Goal: Information Seeking & Learning: Check status

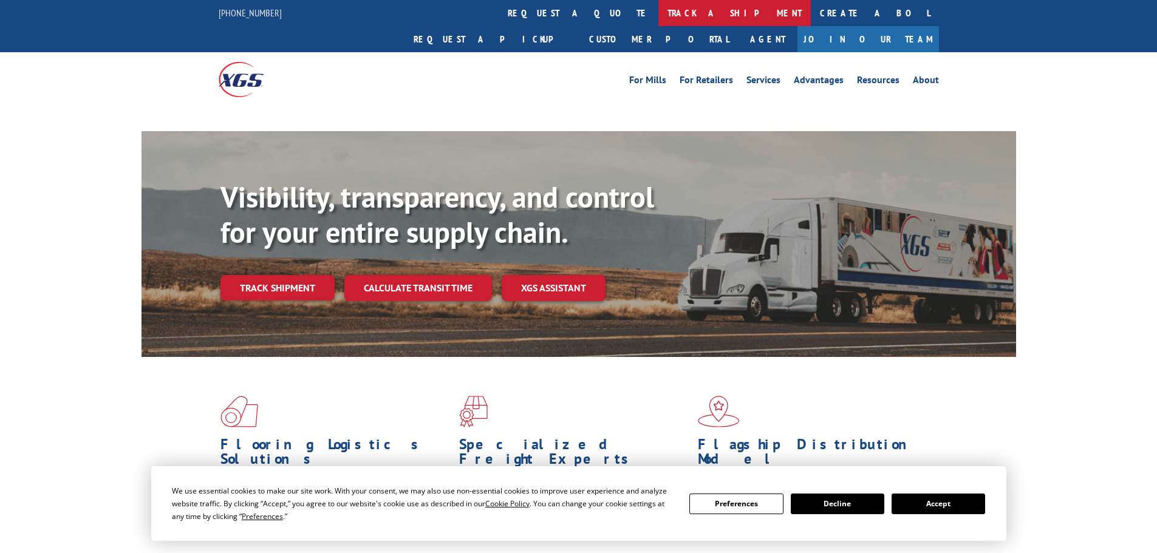
click at [658, 18] on link "track a shipment" at bounding box center [734, 13] width 152 height 26
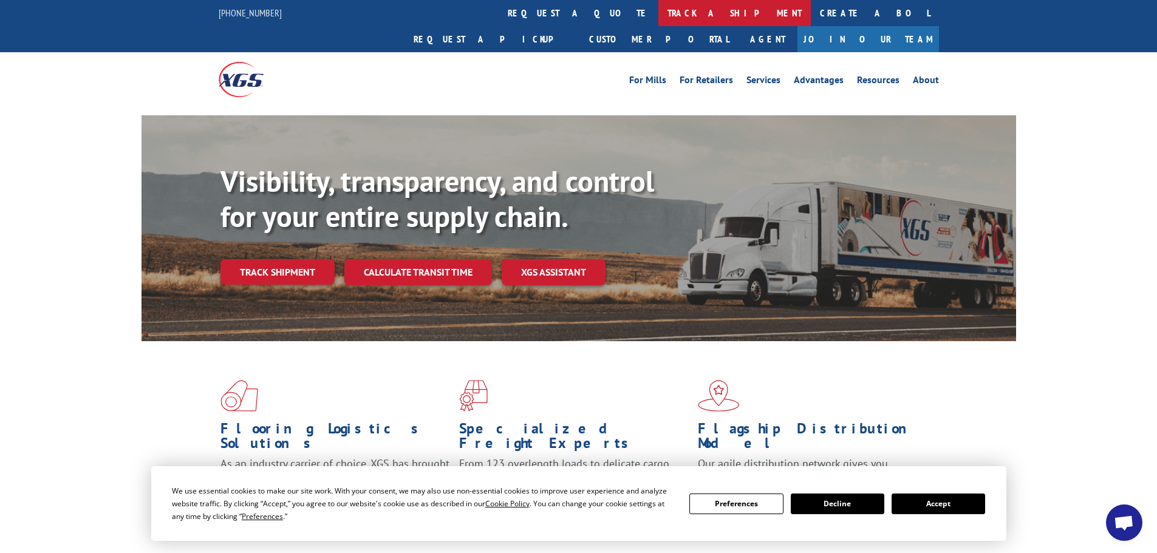
click at [658, 5] on link "track a shipment" at bounding box center [734, 13] width 152 height 26
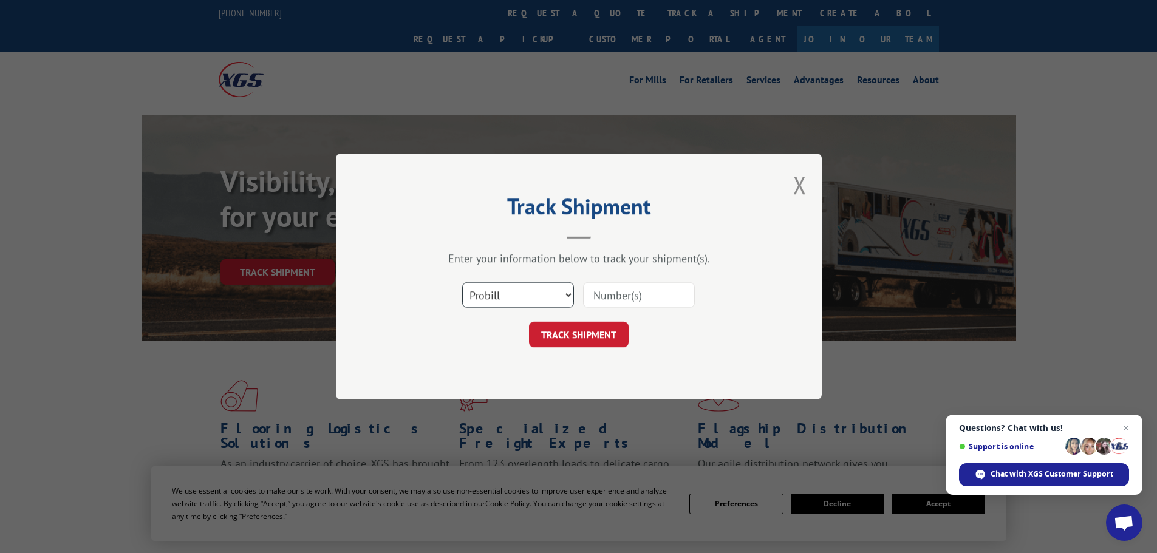
click at [503, 290] on select "Select category... Probill BOL PO" at bounding box center [518, 295] width 112 height 26
select select "bol"
click at [462, 282] on select "Select category... Probill BOL PO" at bounding box center [518, 295] width 112 height 26
click at [624, 298] on input at bounding box center [639, 295] width 112 height 26
paste input "5072064"
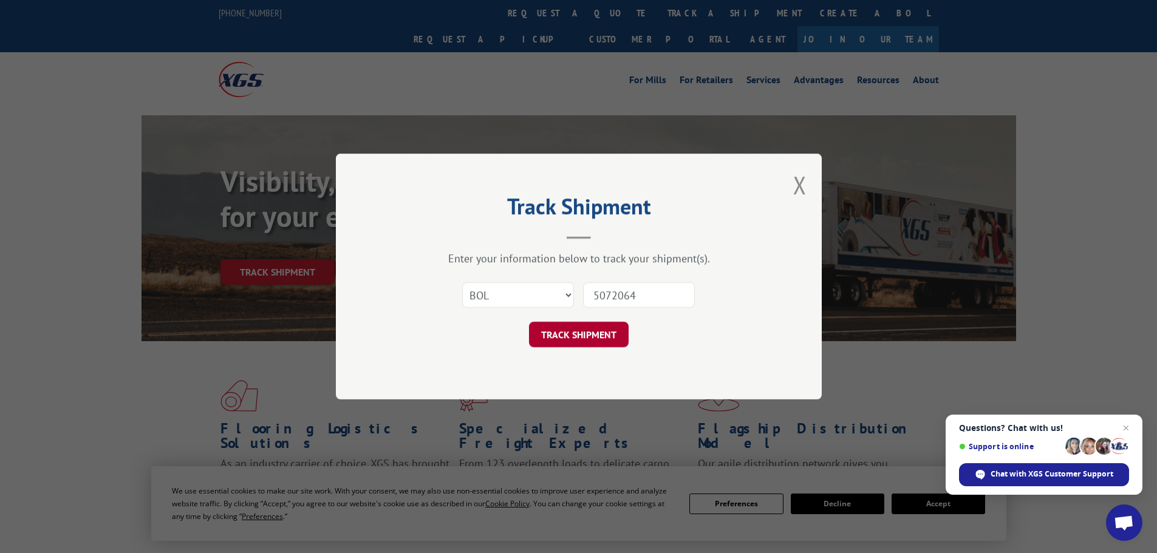
type input "5072064"
click at [578, 336] on button "TRACK SHIPMENT" at bounding box center [579, 335] width 100 height 26
